Goal: Information Seeking & Learning: Learn about a topic

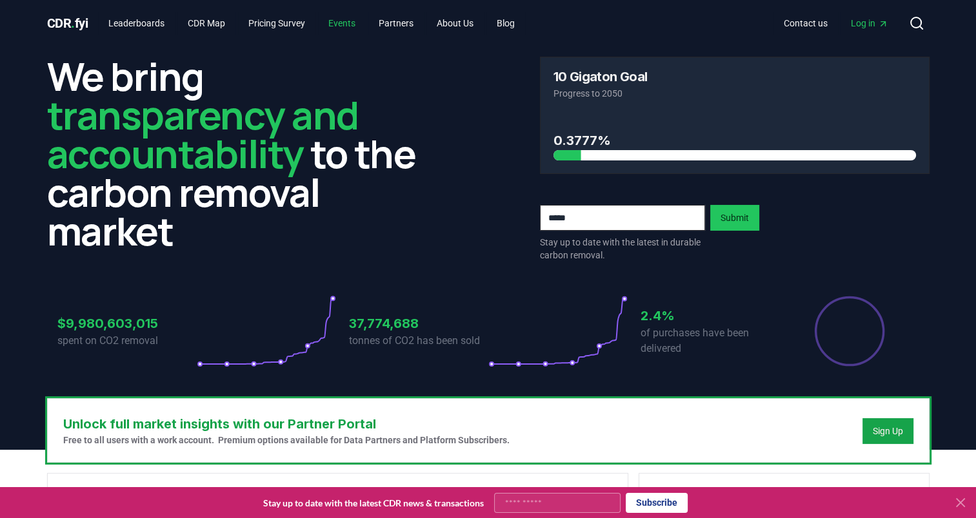
click at [351, 21] on link "Events" at bounding box center [342, 23] width 48 height 23
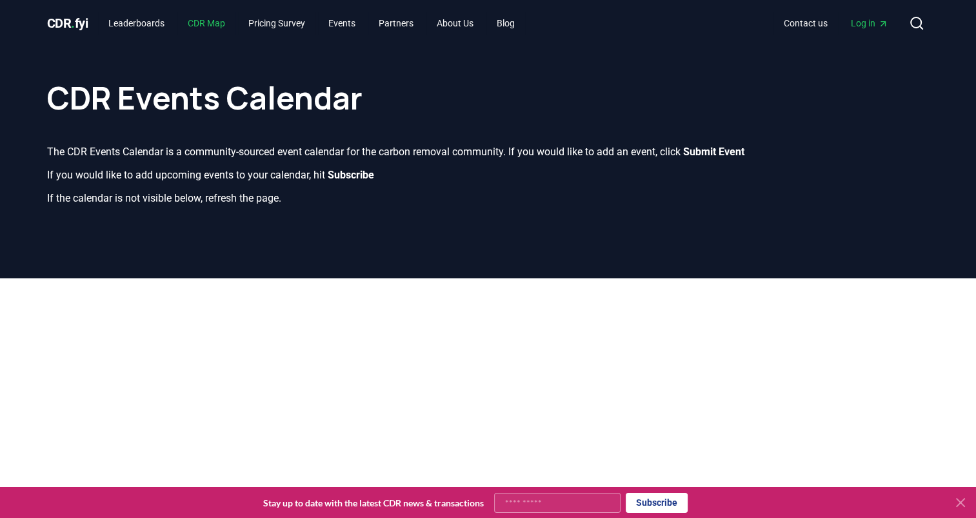
click at [202, 28] on link "CDR Map" at bounding box center [206, 23] width 58 height 23
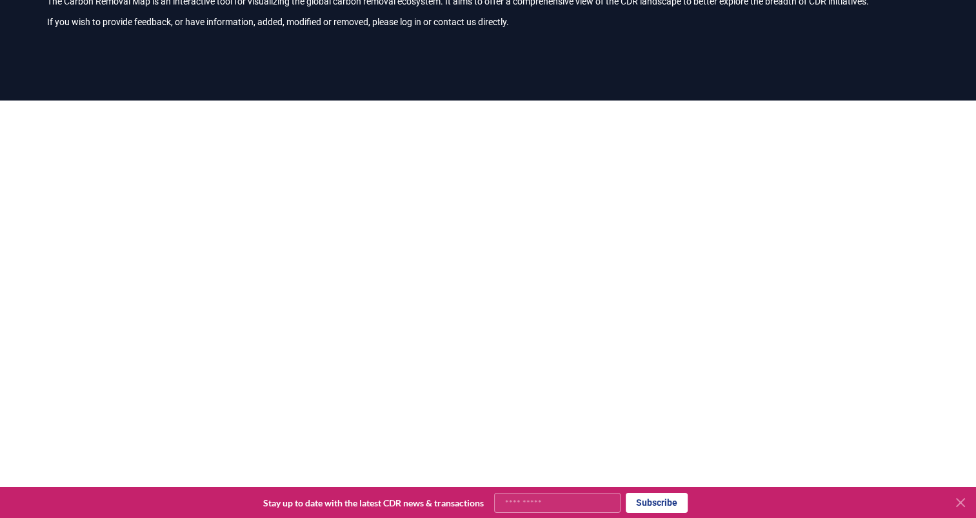
scroll to position [97, 0]
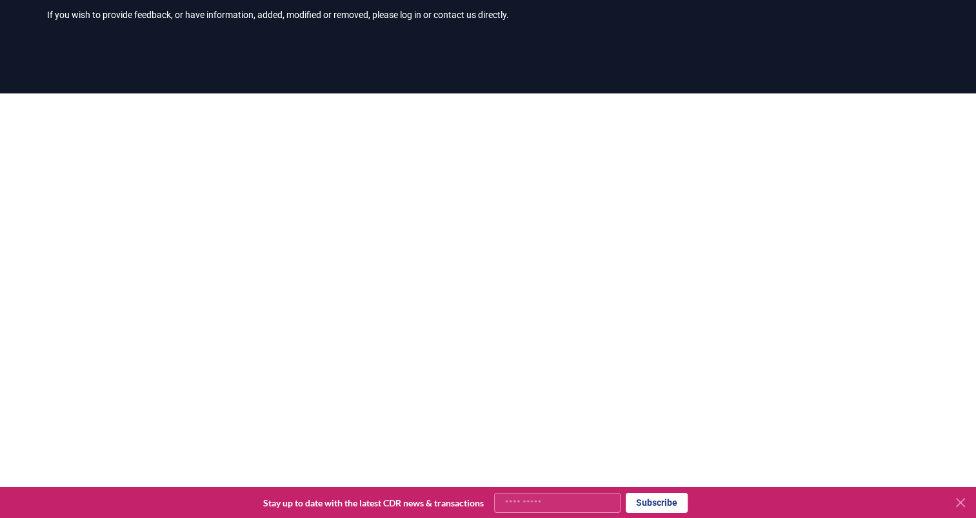
click at [266, 19] on p "If you wish to provide feedback, or have information, added, modified or remove…" at bounding box center [488, 14] width 882 height 13
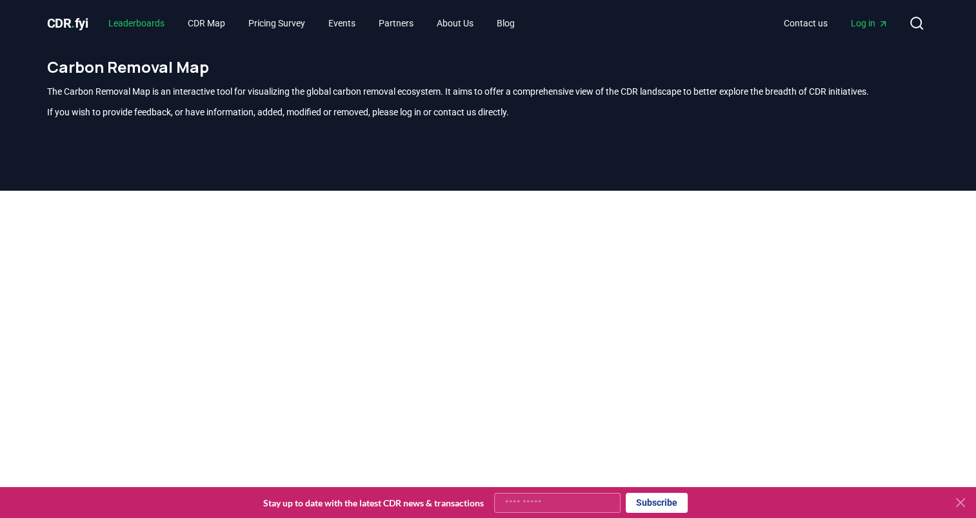
click at [137, 26] on link "Leaderboards" at bounding box center [136, 23] width 77 height 23
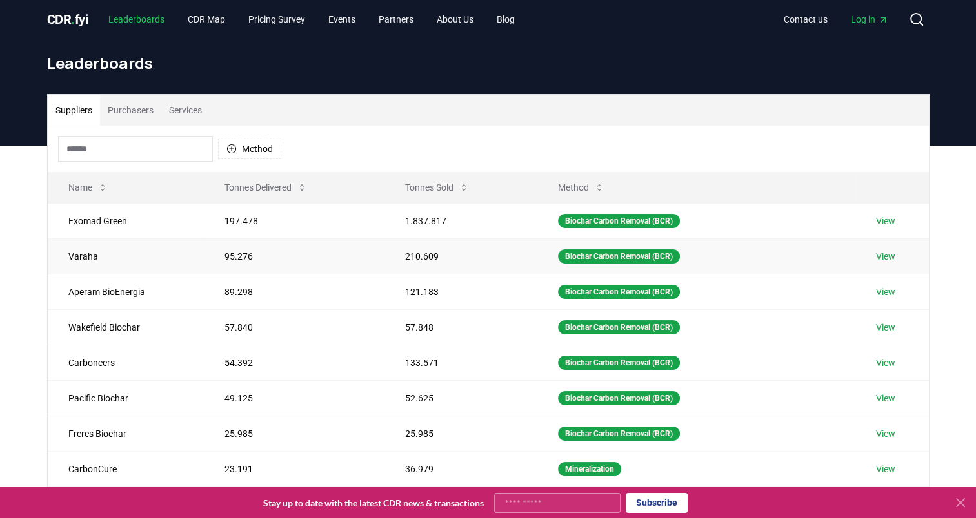
scroll to position [3, 0]
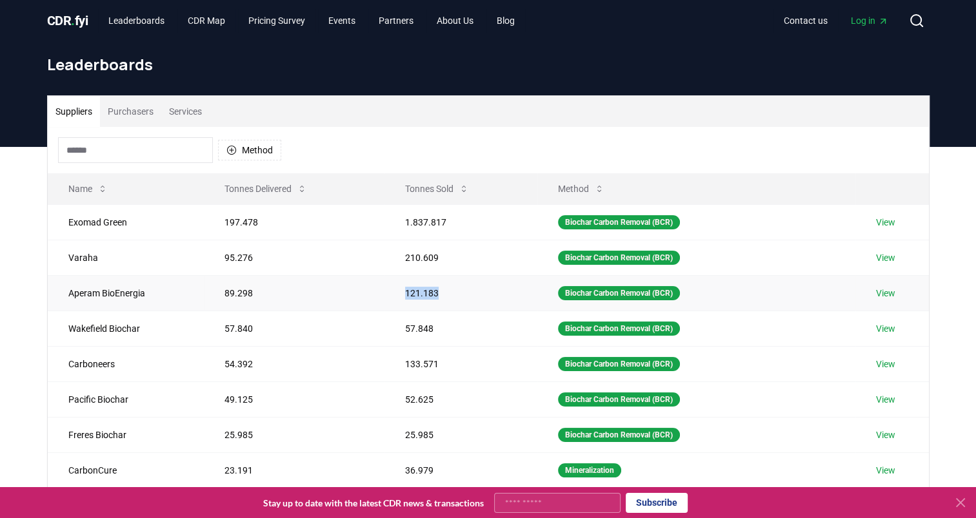
drag, startPoint x: 395, startPoint y: 289, endPoint x: 487, endPoint y: 290, distance: 92.9
click at [487, 290] on td "121.183" at bounding box center [460, 292] width 153 height 35
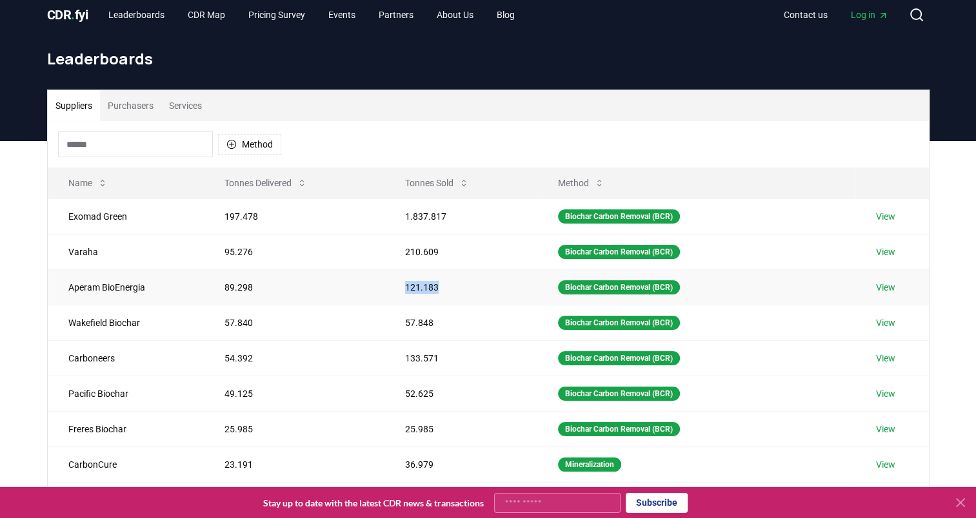
scroll to position [10, 0]
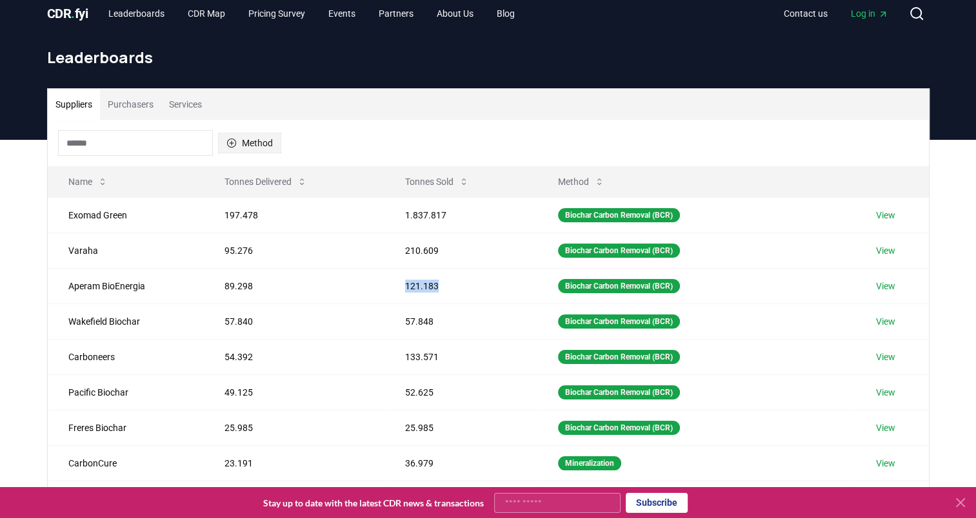
click at [242, 143] on button "Method" at bounding box center [249, 143] width 63 height 21
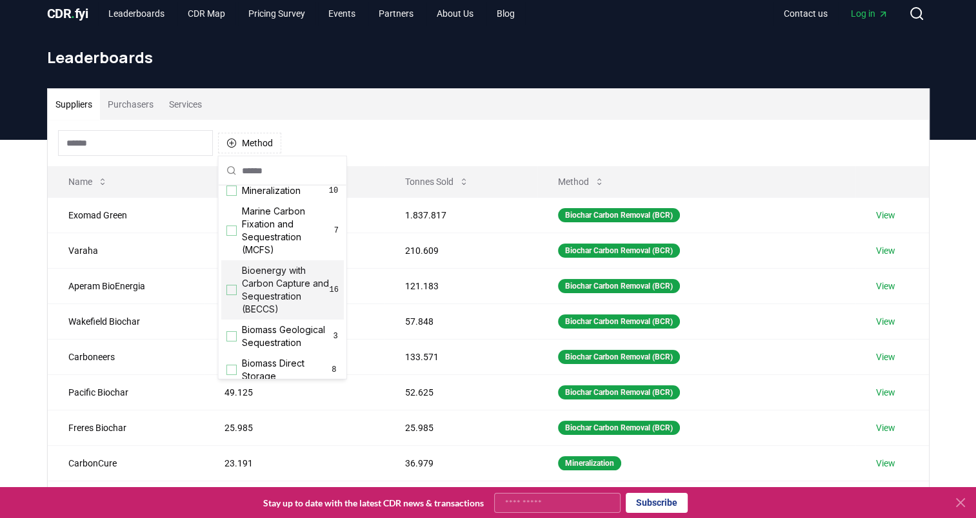
scroll to position [43, 0]
click at [249, 291] on span "Bioenergy with Carbon Capture and Sequestration (BECCS)" at bounding box center [286, 289] width 88 height 52
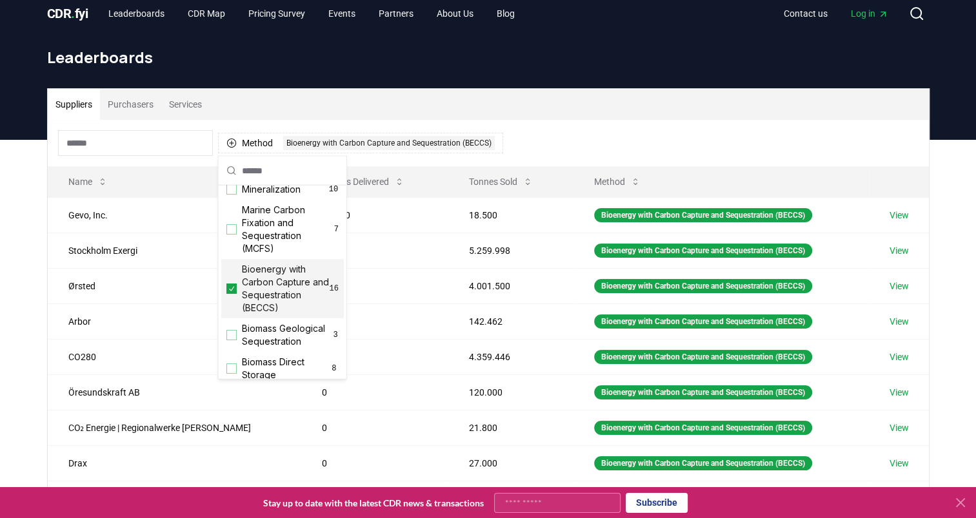
click at [520, 161] on div "Method 1 Bioenergy with Carbon Capture and Sequestration (BECCS)" at bounding box center [488, 143] width 881 height 46
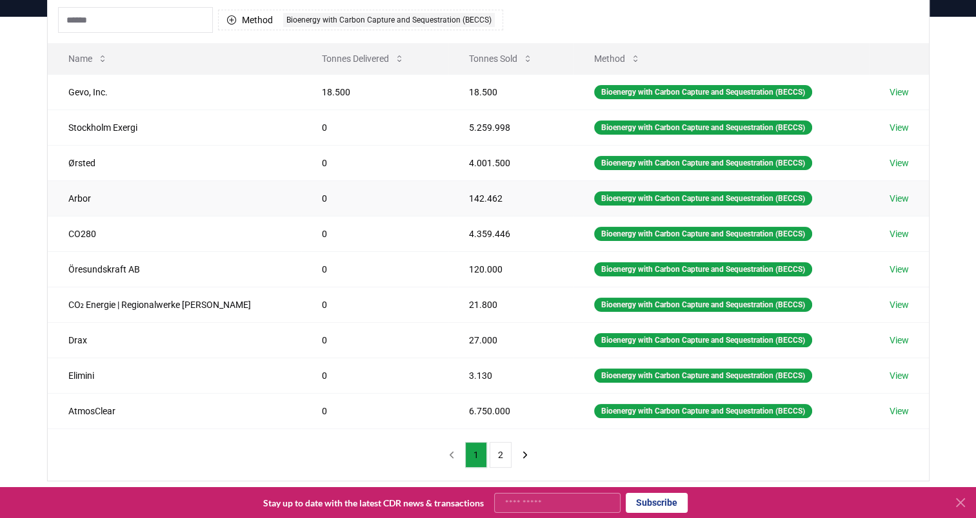
scroll to position [134, 0]
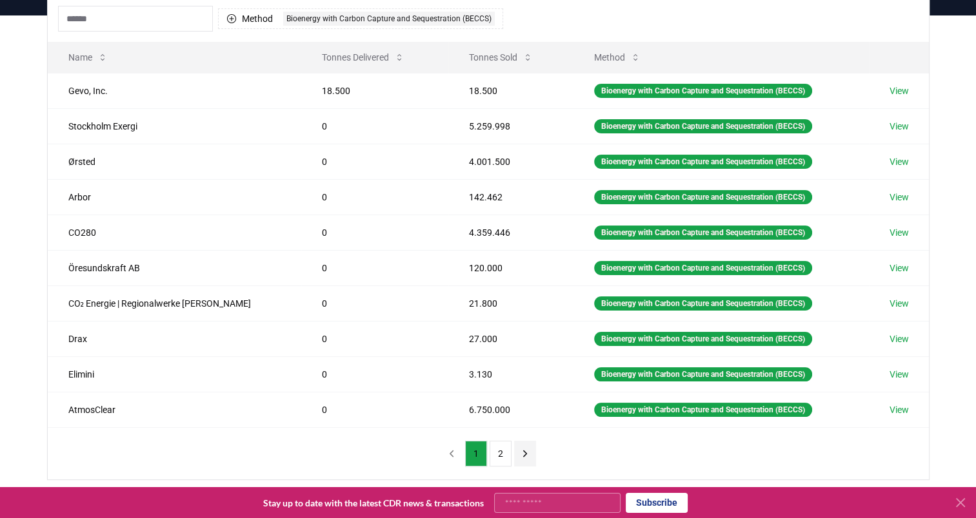
click at [520, 458] on button "next page" at bounding box center [525, 454] width 22 height 26
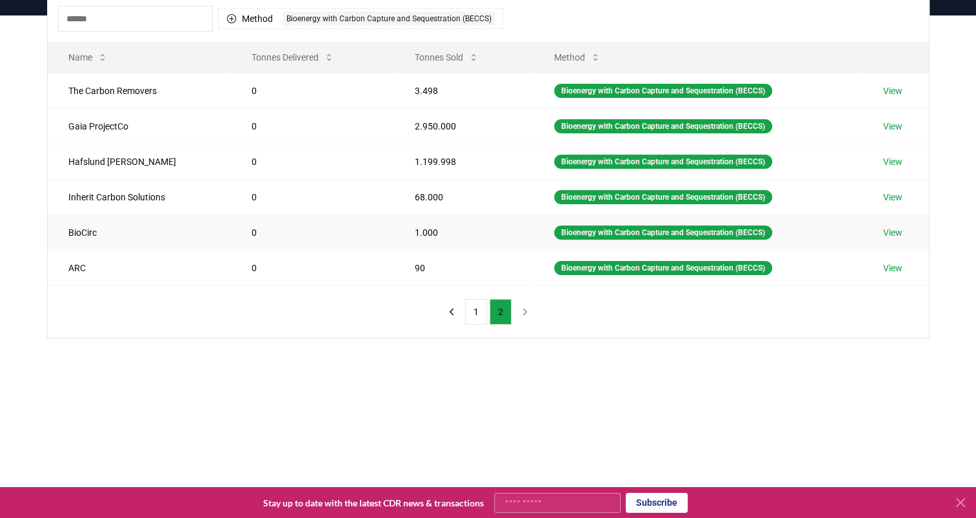
click at [77, 237] on td "BioCirc" at bounding box center [139, 232] width 183 height 35
click at [889, 235] on link "View" at bounding box center [891, 232] width 19 height 13
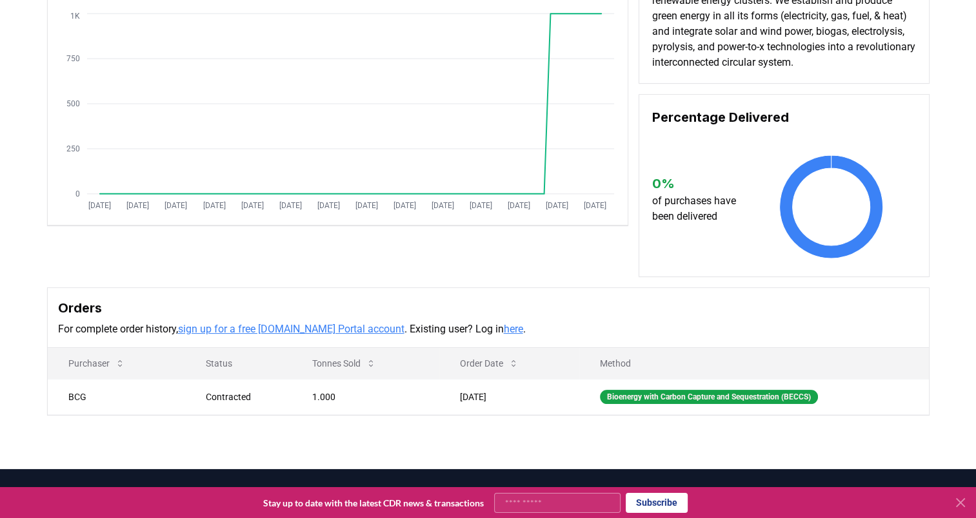
scroll to position [152, 0]
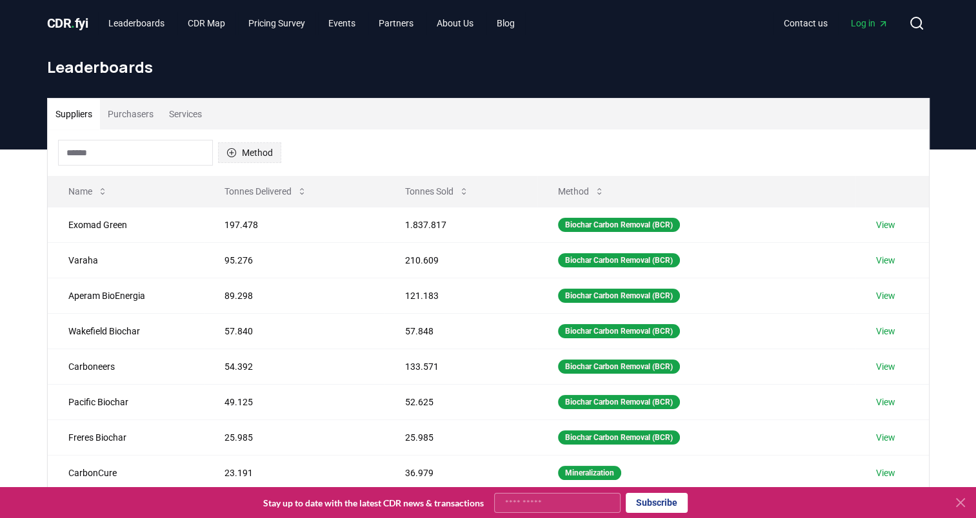
click at [255, 150] on button "Method" at bounding box center [249, 153] width 63 height 21
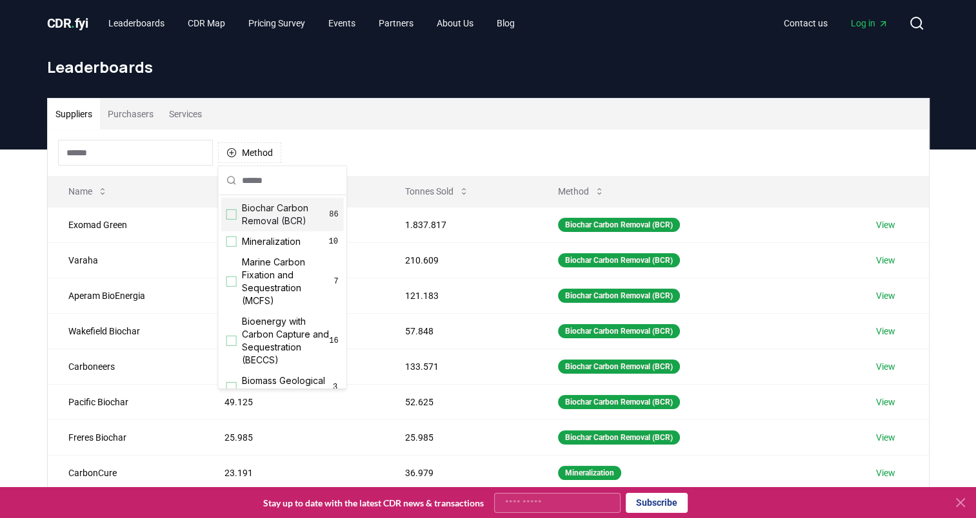
click at [235, 219] on div "Suggestions" at bounding box center [231, 215] width 10 height 10
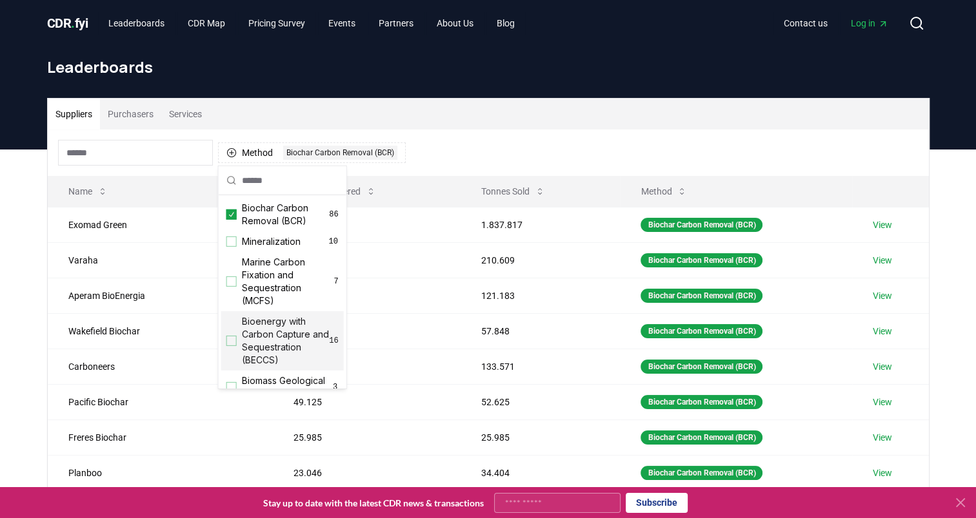
click at [0, 299] on html "CDR . fyi Leaderboards CDR Map Pricing Survey Events Partners About Us Blog Con…" at bounding box center [488, 428] width 976 height 856
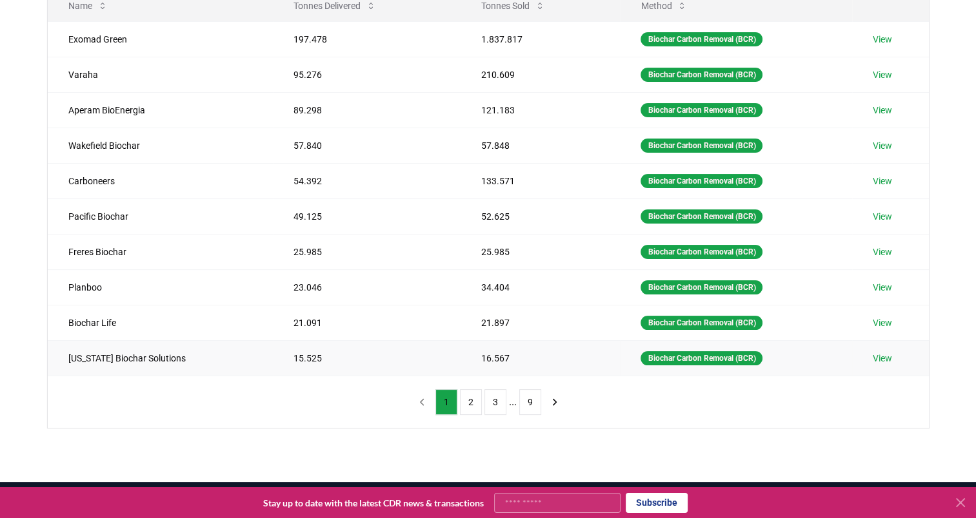
scroll to position [183, 0]
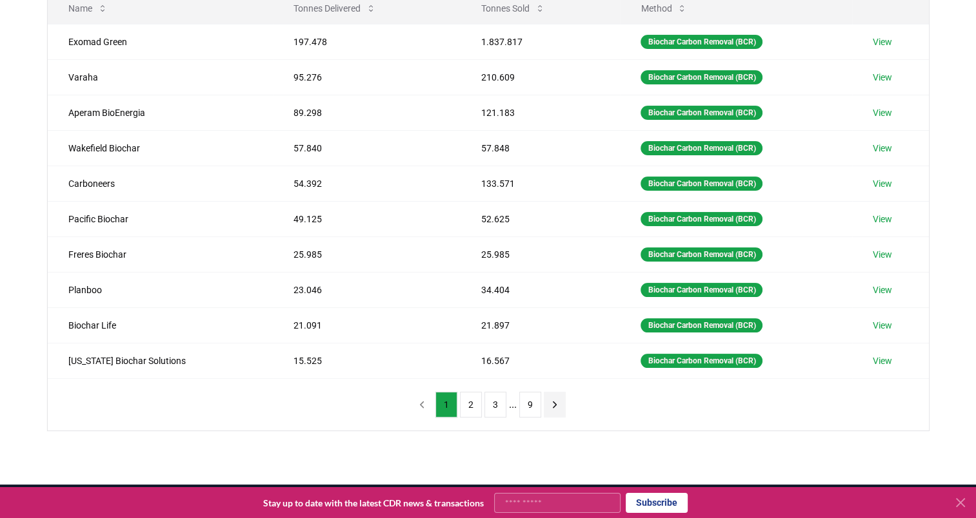
click at [556, 400] on icon "next page" at bounding box center [555, 405] width 12 height 12
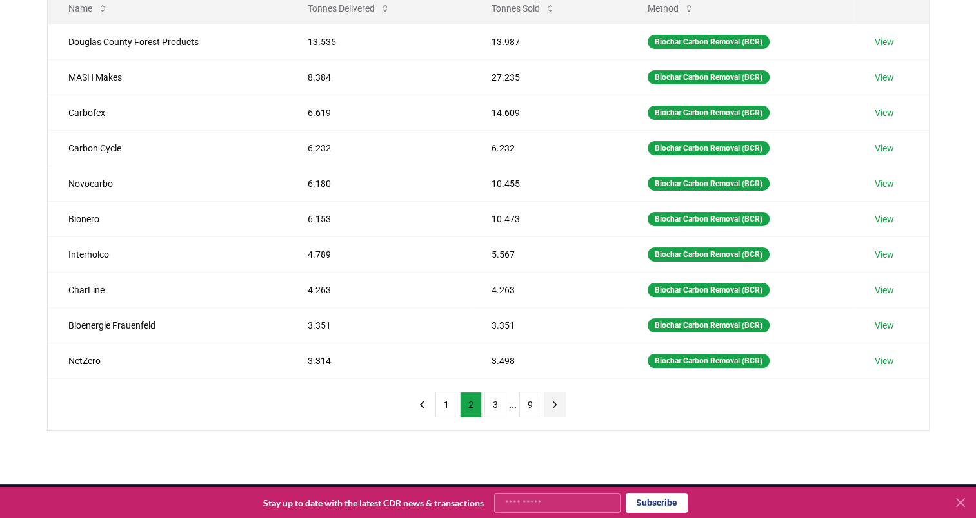
click at [556, 400] on icon "next page" at bounding box center [555, 405] width 12 height 12
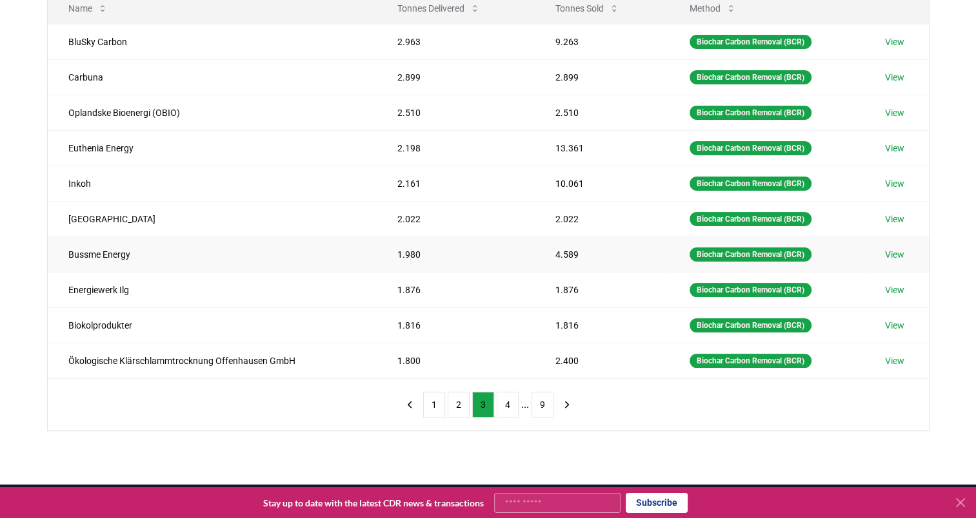
scroll to position [0, 0]
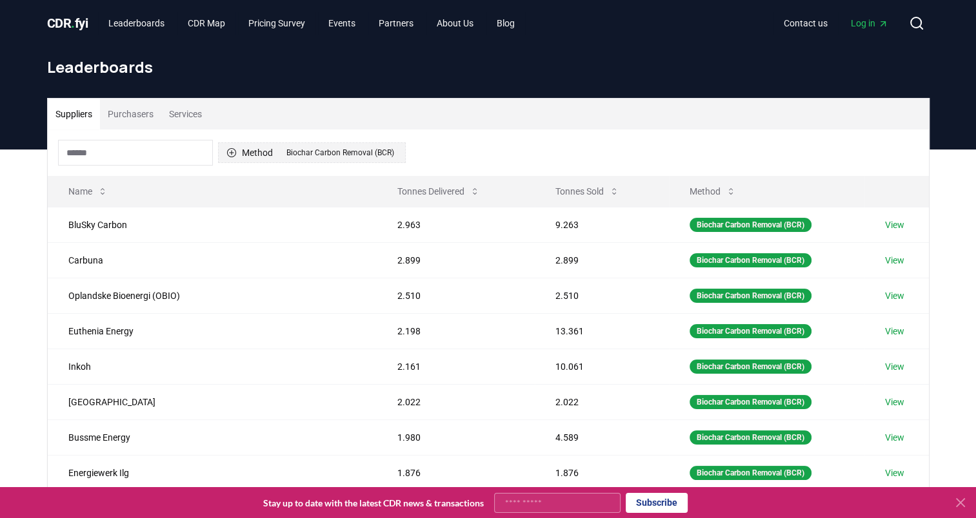
click at [382, 155] on div "Biochar Carbon Removal (BCR)" at bounding box center [340, 153] width 114 height 14
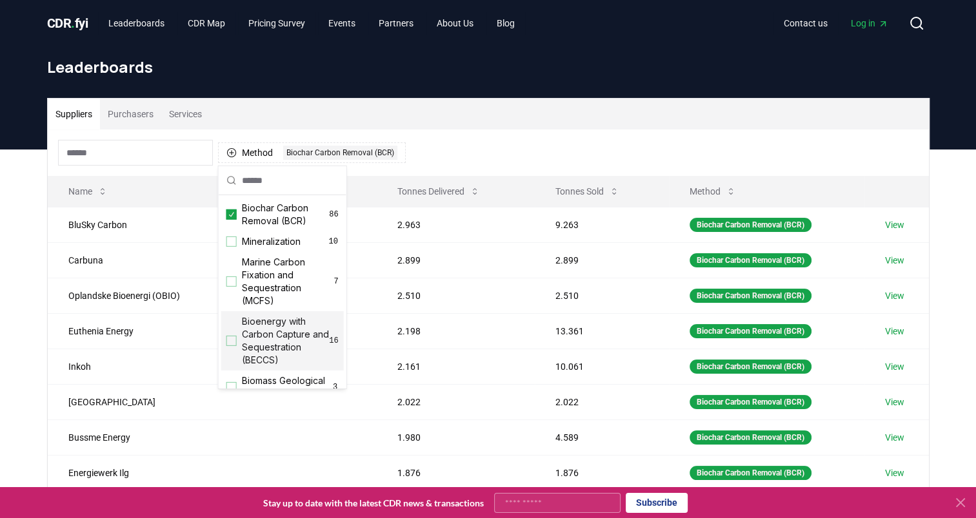
click at [266, 329] on span "Bioenergy with Carbon Capture and Sequestration (BECCS)" at bounding box center [286, 341] width 88 height 52
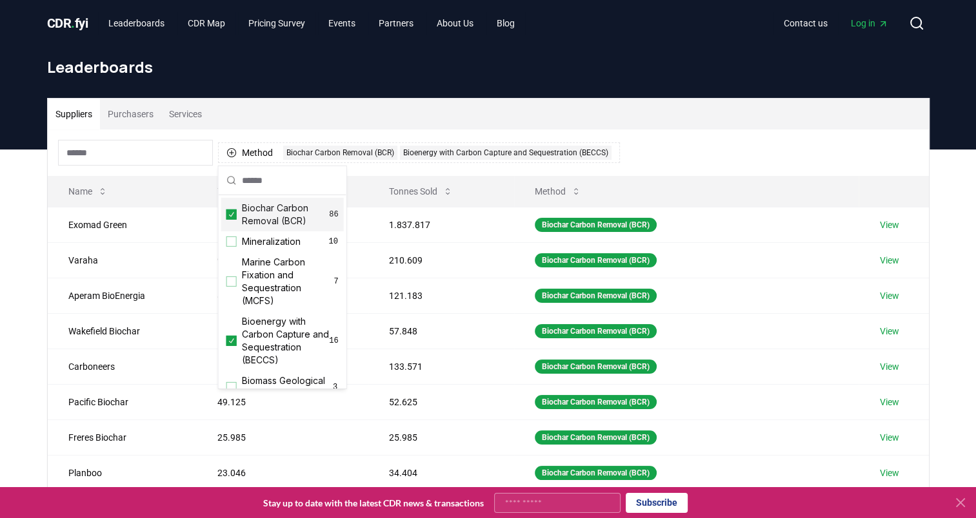
click at [235, 208] on div "Biochar Carbon Removal (BCR) 86" at bounding box center [282, 215] width 123 height 34
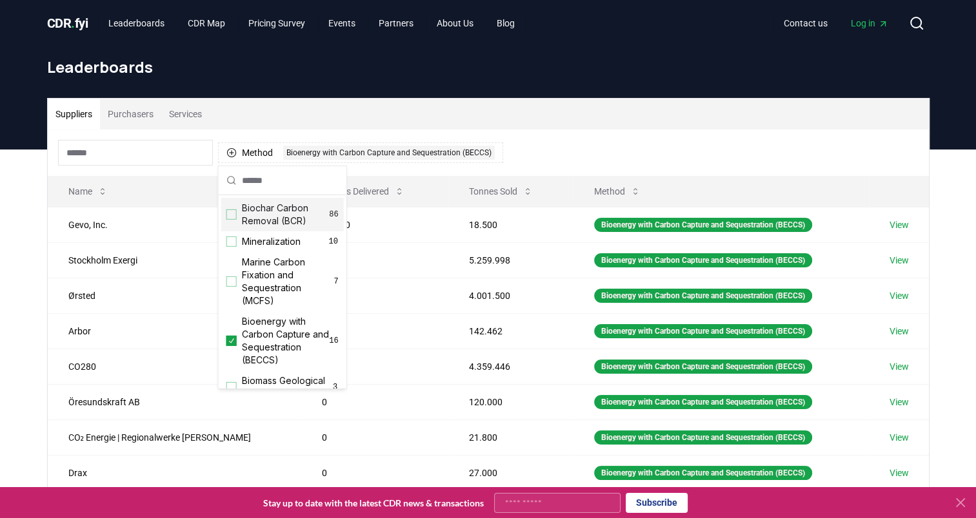
click at [0, 338] on html "CDR . fyi Leaderboards CDR Map Pricing Survey Events Partners About Us Blog Con…" at bounding box center [488, 428] width 976 height 856
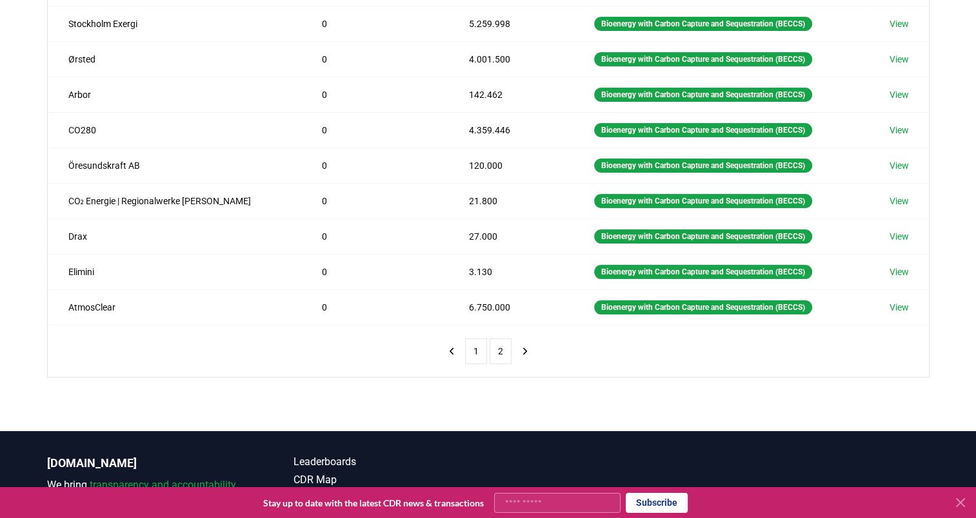
scroll to position [338, 0]
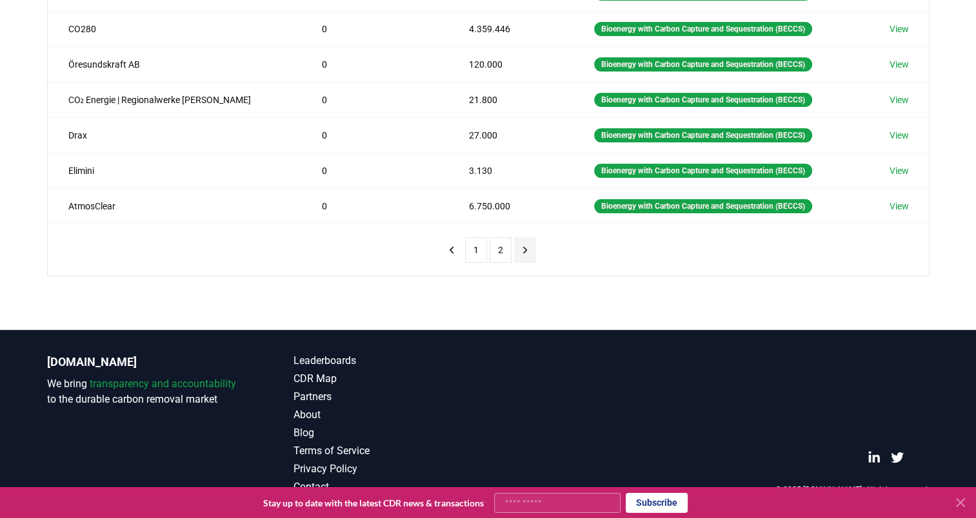
click at [522, 256] on button "next page" at bounding box center [525, 250] width 22 height 26
click at [522, 253] on icon "next page" at bounding box center [525, 250] width 12 height 12
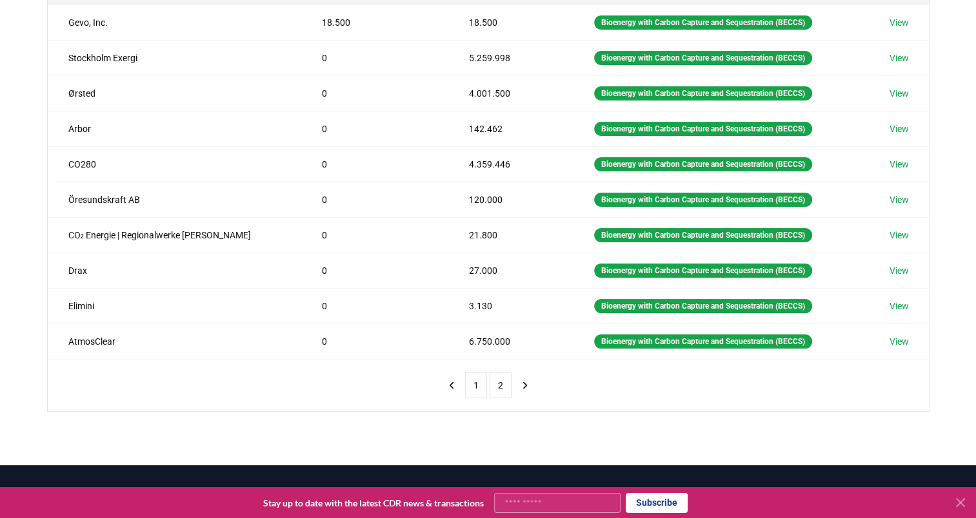
scroll to position [201, 0]
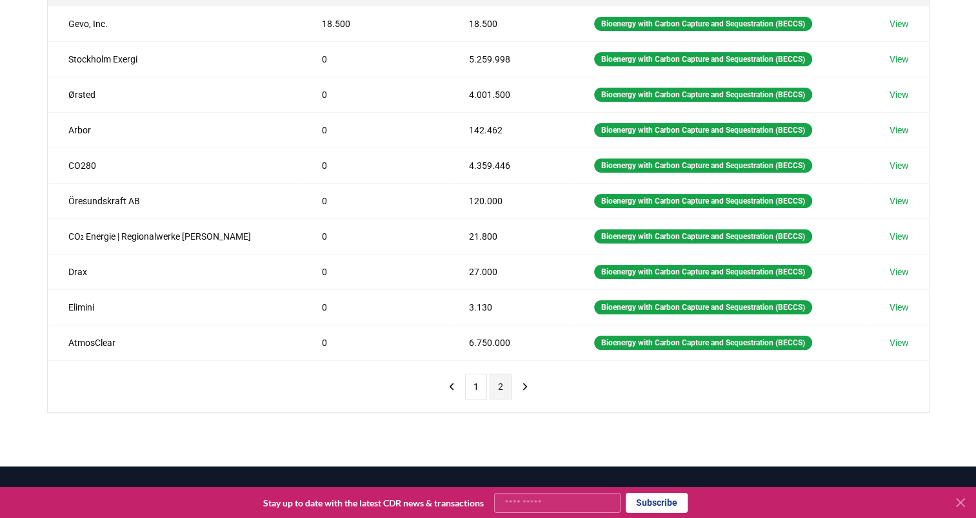
click at [500, 381] on button "2" at bounding box center [500, 387] width 22 height 26
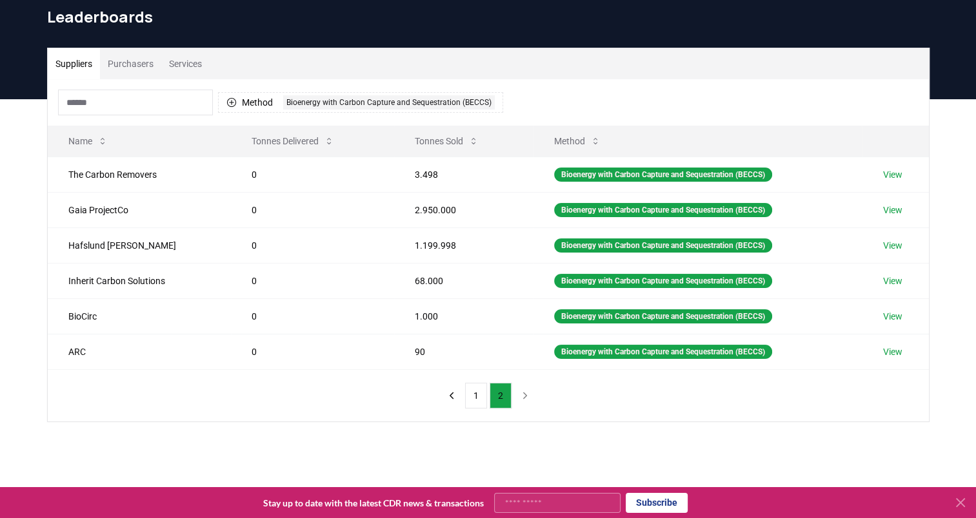
scroll to position [45, 0]
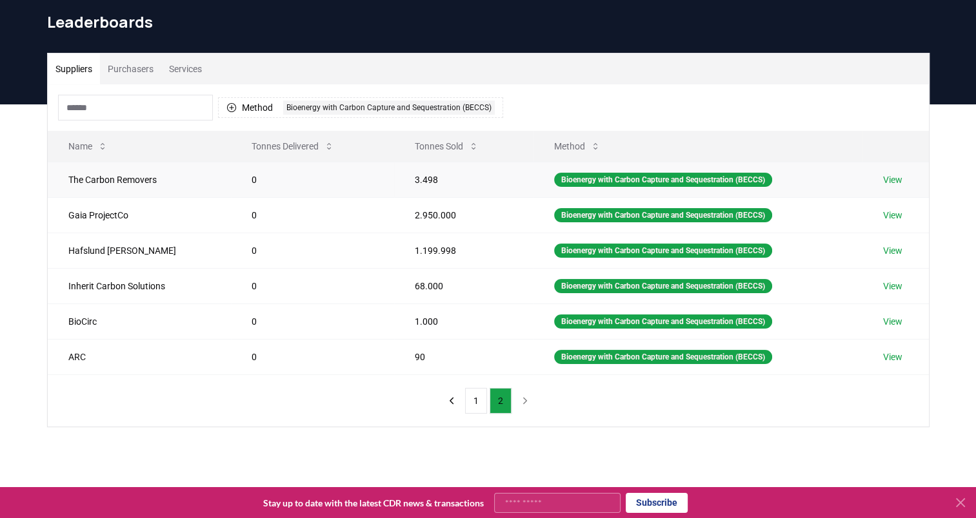
drag, startPoint x: 132, startPoint y: 181, endPoint x: 99, endPoint y: 192, distance: 34.5
click at [99, 192] on td "The Carbon Removers" at bounding box center [139, 179] width 183 height 35
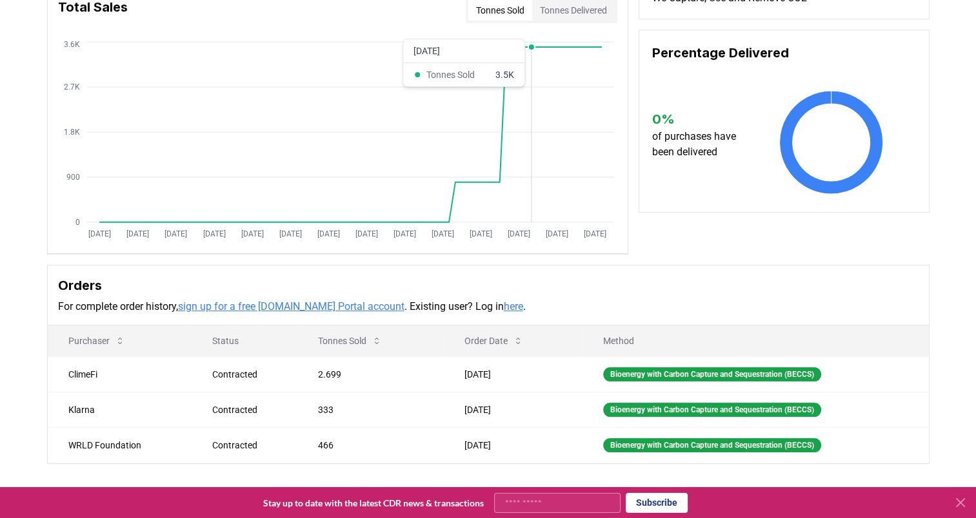
scroll to position [119, 0]
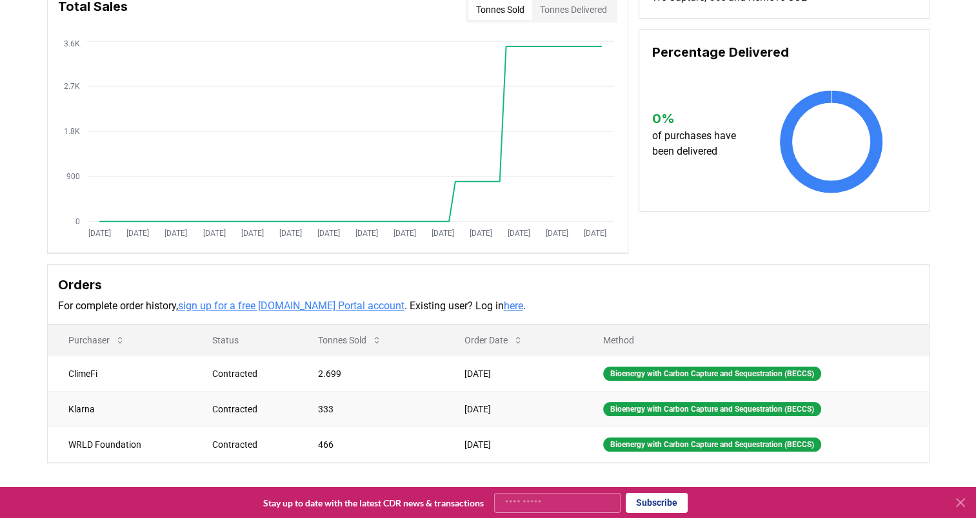
click at [85, 402] on td "Klarna" at bounding box center [120, 408] width 144 height 35
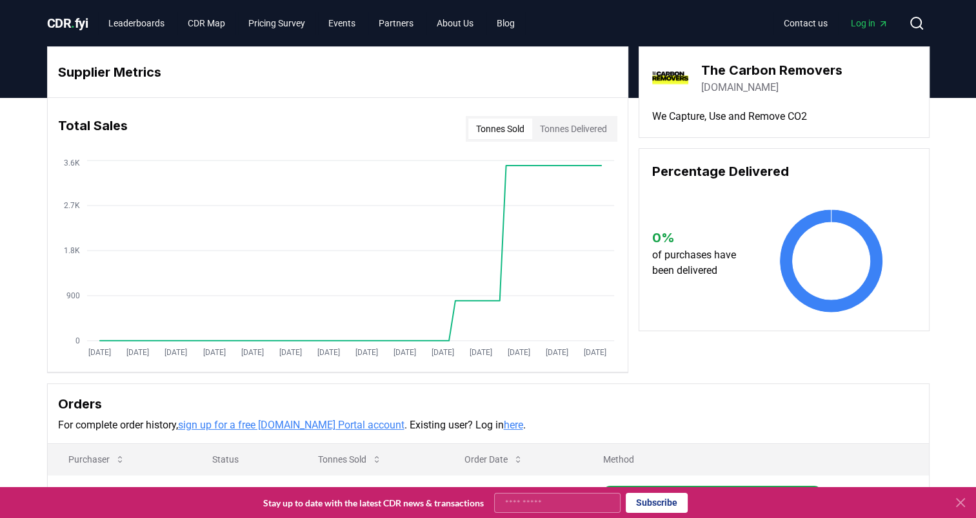
scroll to position [18, 0]
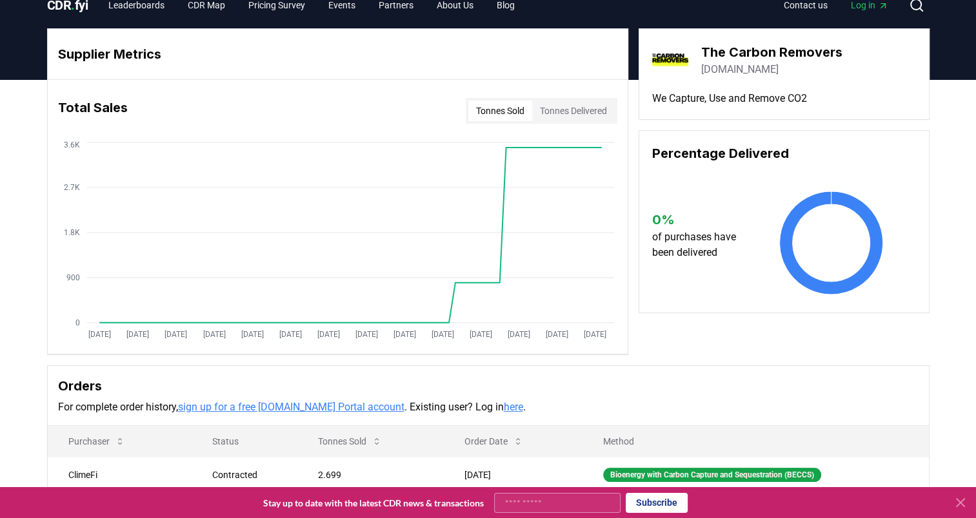
click at [778, 68] on link "thecarbonremovers.com" at bounding box center [739, 69] width 77 height 15
